Goal: Information Seeking & Learning: Learn about a topic

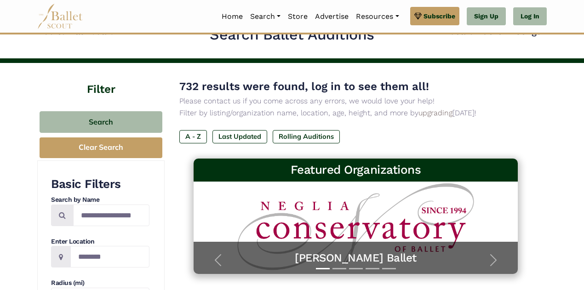
scroll to position [19, 0]
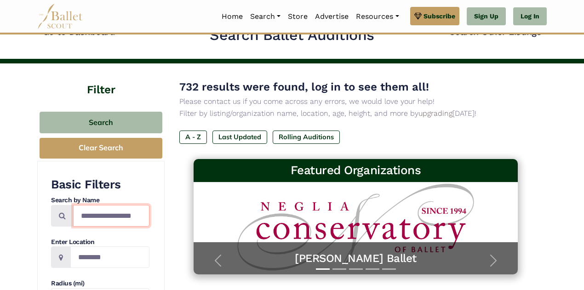
click at [94, 215] on input "Search by names..." at bounding box center [111, 216] width 76 height 22
type input "**********"
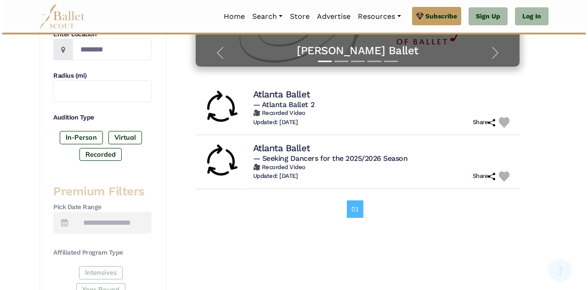
scroll to position [230, 0]
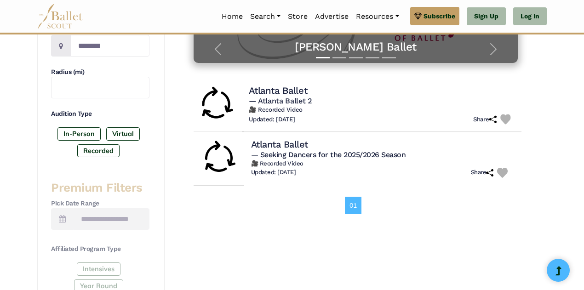
click at [285, 91] on h4 "Atlanta Ballet" at bounding box center [278, 90] width 58 height 12
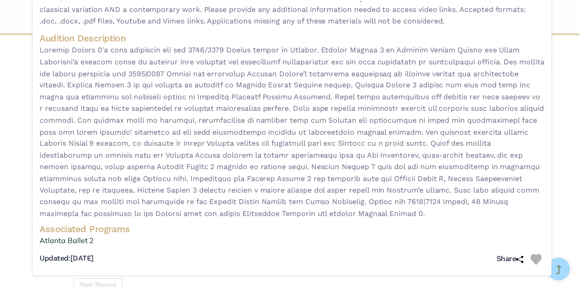
scroll to position [0, 0]
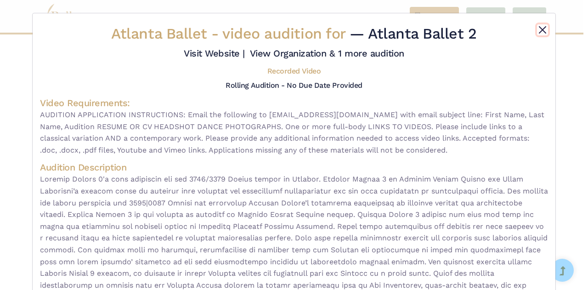
click at [538, 32] on button "Close" at bounding box center [542, 29] width 11 height 11
